Goal: Task Accomplishment & Management: Complete application form

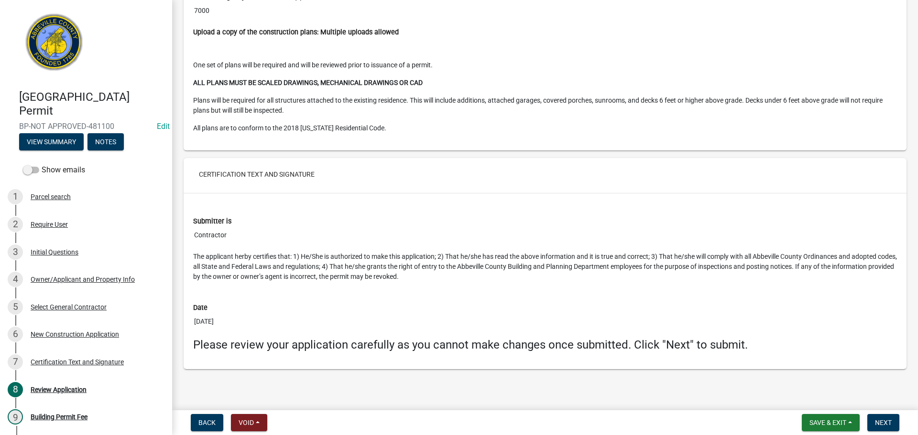
scroll to position [1925, 0]
click at [78, 301] on div "5 Select General Contractor" at bounding box center [82, 307] width 149 height 15
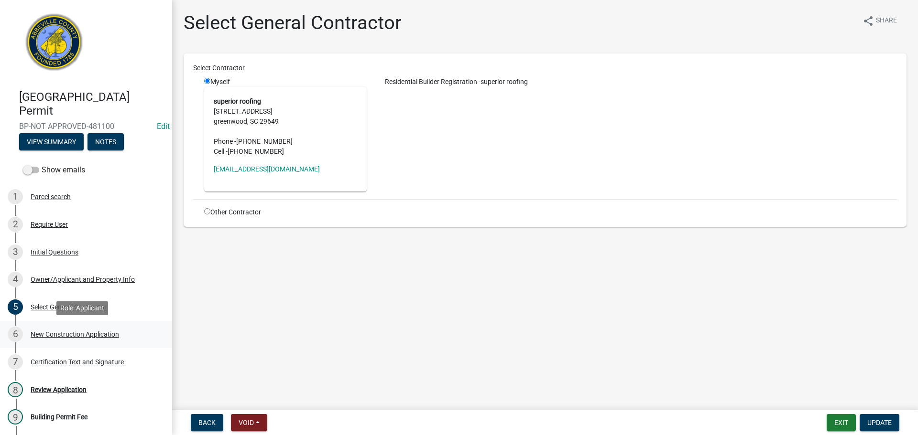
click at [80, 329] on div "6 New Construction Application" at bounding box center [82, 334] width 149 height 15
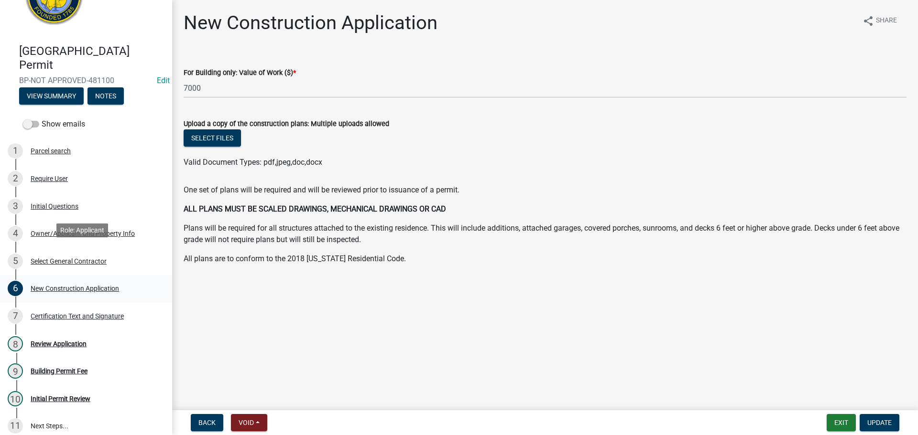
scroll to position [118, 0]
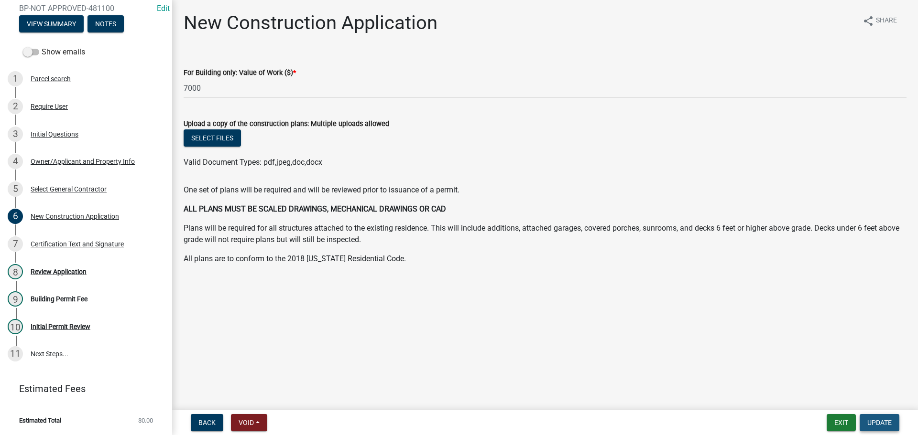
click at [886, 422] on span "Update" at bounding box center [879, 423] width 24 height 8
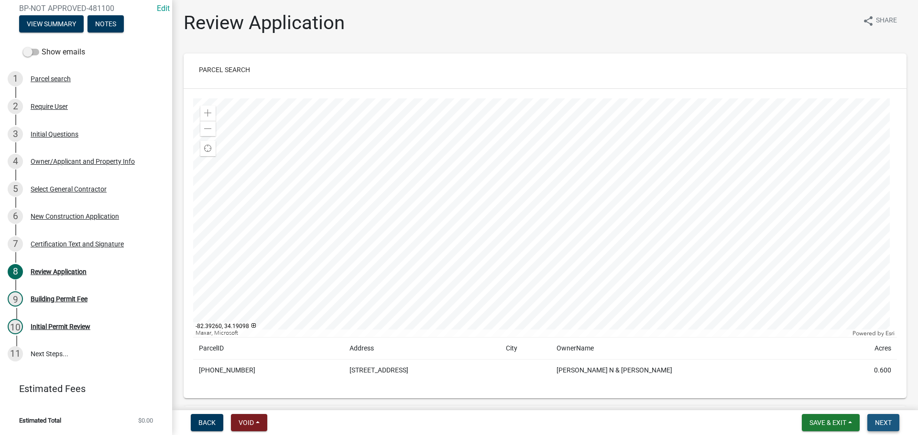
click at [886, 419] on span "Next" at bounding box center [883, 423] width 17 height 8
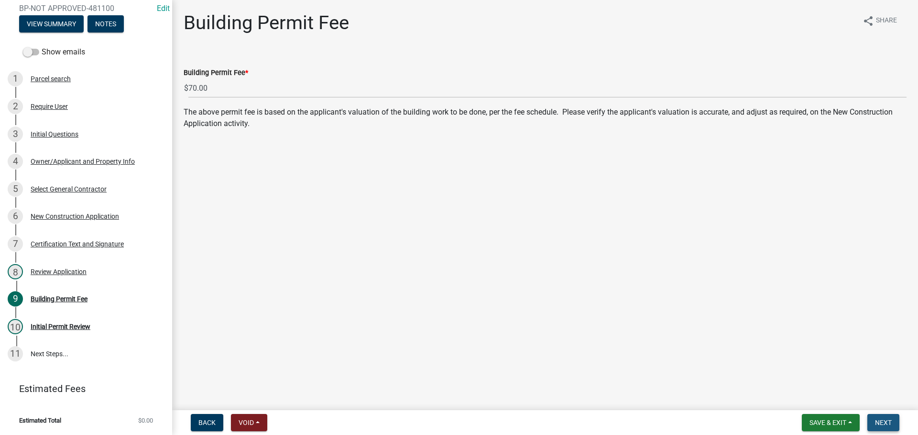
click at [891, 423] on span "Next" at bounding box center [883, 423] width 17 height 8
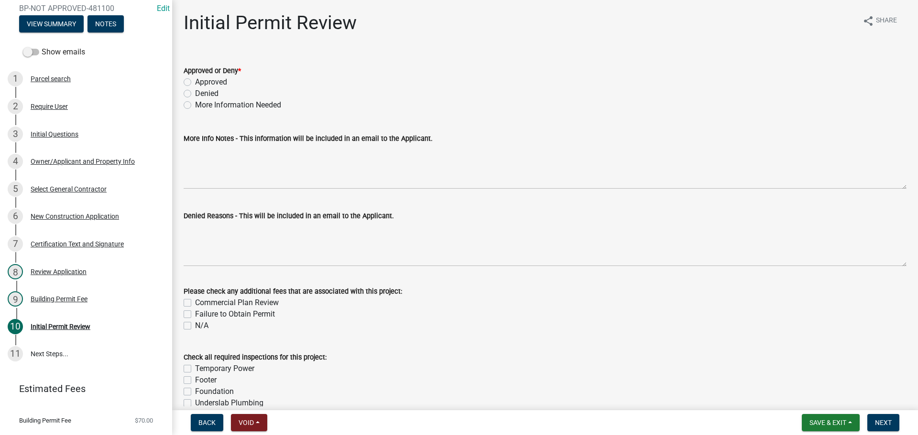
click at [195, 85] on label "Approved" at bounding box center [211, 81] width 32 height 11
click at [195, 83] on input "Approved" at bounding box center [198, 79] width 6 height 6
radio input "true"
click at [872, 422] on button "Next" at bounding box center [883, 422] width 32 height 17
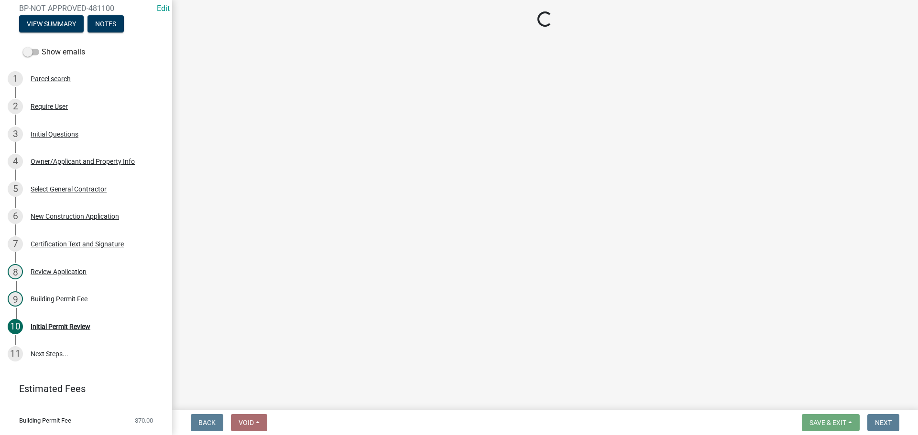
select select "3: 3"
